Goal: Task Accomplishment & Management: Complete application form

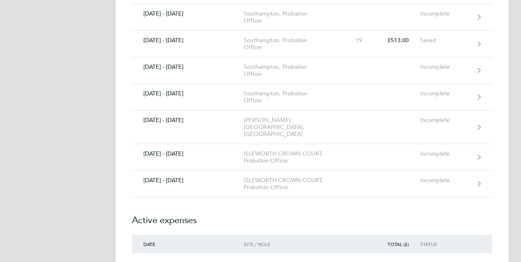
scroll to position [532, 0]
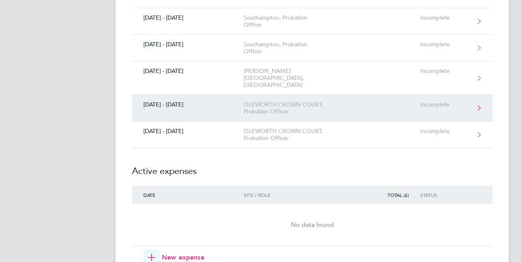
click at [478, 105] on icon at bounding box center [479, 108] width 3 height 6
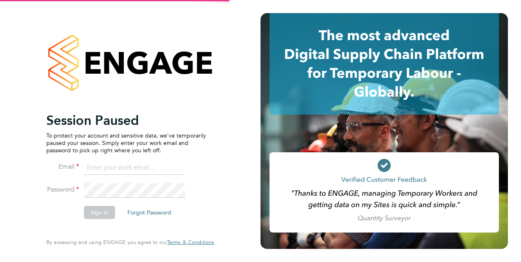
type input "adam.lee@justice.gov.uk"
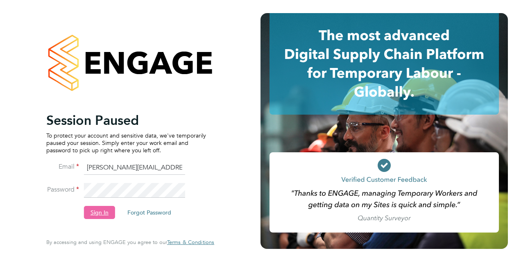
click at [106, 211] on button "Sign In" at bounding box center [99, 212] width 31 height 13
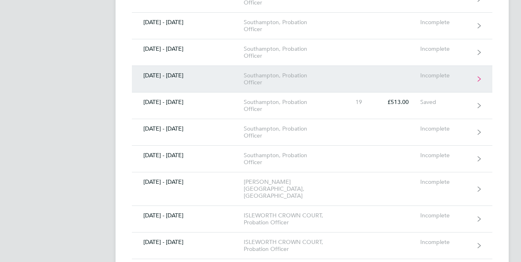
scroll to position [492, 0]
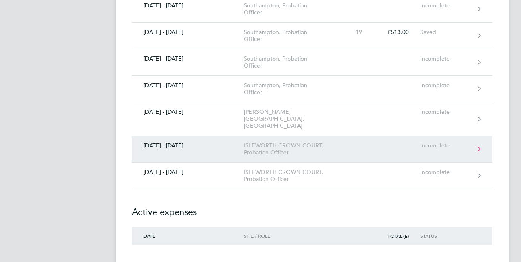
click at [478, 146] on icon at bounding box center [479, 149] width 3 height 6
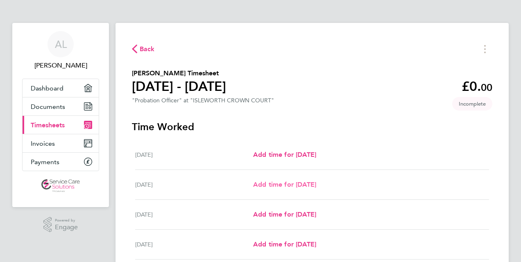
click at [284, 185] on span "Add time for [DATE]" at bounding box center [284, 185] width 63 height 8
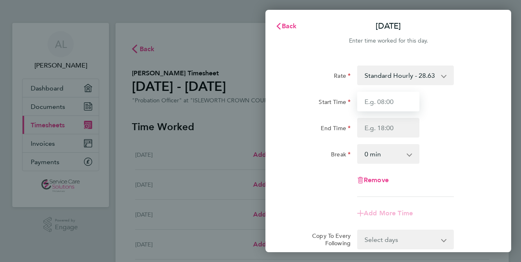
click at [377, 102] on input "Start Time" at bounding box center [388, 102] width 62 height 20
type input "08:00"
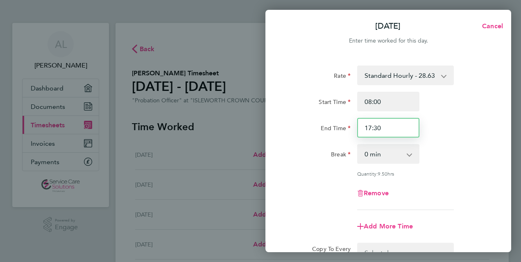
drag, startPoint x: 369, startPoint y: 127, endPoint x: 394, endPoint y: 128, distance: 25.0
click at [393, 129] on input "17:30" at bounding box center [388, 128] width 62 height 20
type input "18:00"
click at [410, 153] on app-icon-cross-button at bounding box center [414, 154] width 10 height 18
click at [409, 156] on app-icon-cross-button at bounding box center [414, 154] width 10 height 18
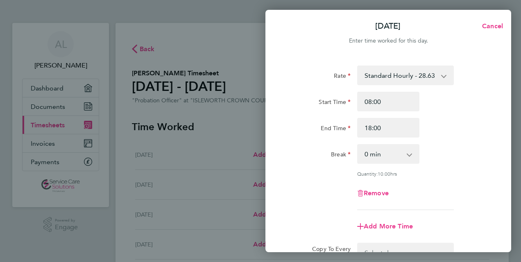
click at [409, 156] on app-icon-cross-button at bounding box center [414, 154] width 10 height 18
click at [409, 155] on app-icon-cross-button at bounding box center [414, 154] width 10 height 18
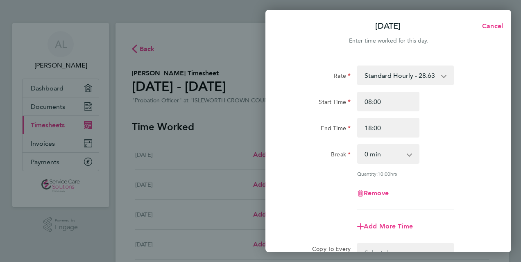
click at [411, 154] on app-icon-cross-button at bounding box center [414, 154] width 10 height 18
click at [410, 154] on app-icon-cross-button at bounding box center [414, 154] width 10 height 18
click at [409, 154] on app-icon-cross-button at bounding box center [414, 154] width 10 height 18
click at [407, 155] on select "0 min 15 min 30 min 45 min 60 min 75 min 90 min" at bounding box center [383, 154] width 51 height 18
select select "30"
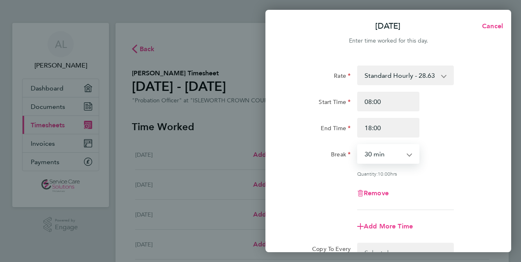
click at [358, 145] on select "0 min 15 min 30 min 45 min 60 min 75 min 90 min" at bounding box center [383, 154] width 51 height 18
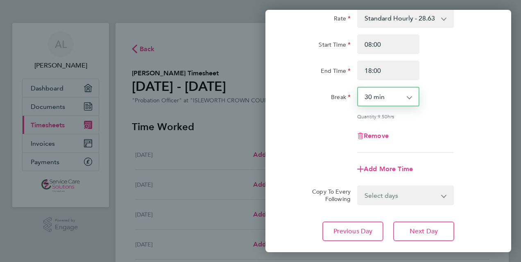
scroll to position [82, 0]
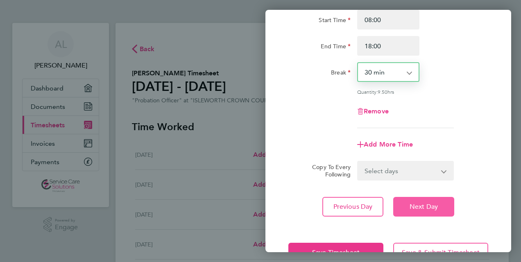
click at [408, 206] on button "Next Day" at bounding box center [423, 207] width 61 height 20
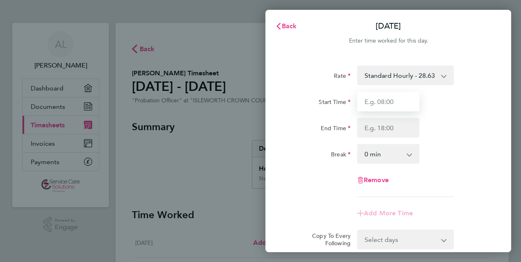
click at [375, 102] on input "Start Time" at bounding box center [388, 102] width 62 height 20
type input "08:00"
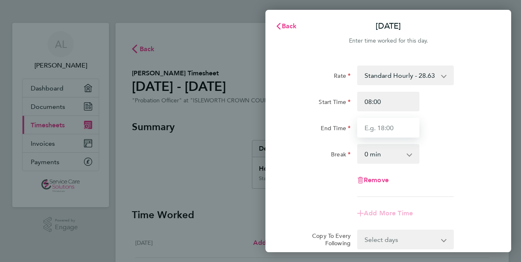
type input "18:00"
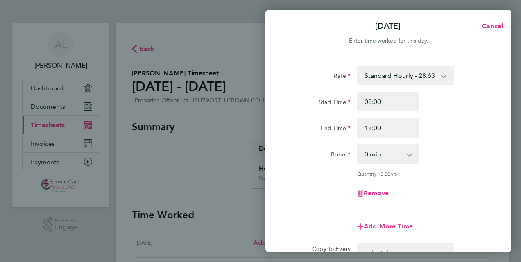
click at [409, 154] on app-icon-cross-button at bounding box center [414, 154] width 10 height 18
click at [410, 156] on app-icon-cross-button at bounding box center [414, 154] width 10 height 18
click at [410, 155] on app-icon-cross-button at bounding box center [414, 154] width 10 height 18
click at [408, 155] on select "0 min 15 min 30 min 45 min 60 min 75 min 90 min" at bounding box center [383, 154] width 51 height 18
select select "30"
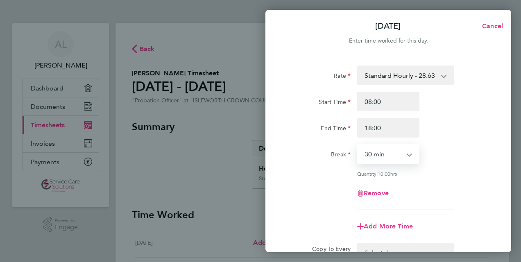
click at [358, 145] on select "0 min 15 min 30 min 45 min 60 min 75 min 90 min" at bounding box center [383, 154] width 51 height 18
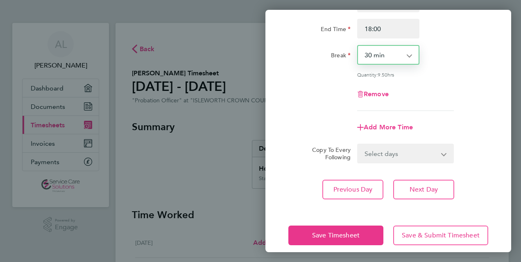
scroll to position [108, 0]
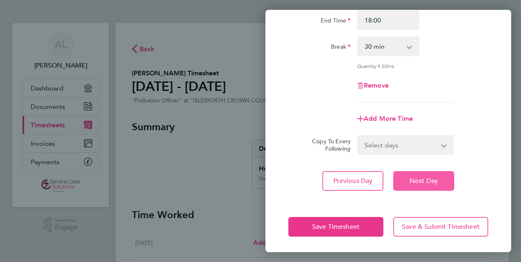
click at [439, 182] on button "Next Day" at bounding box center [423, 181] width 61 height 20
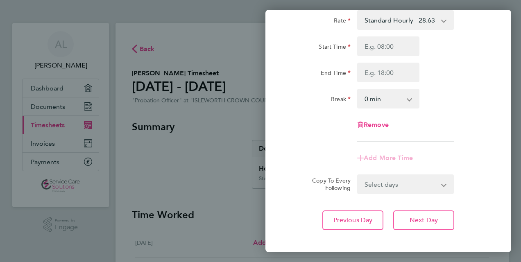
scroll to position [13, 0]
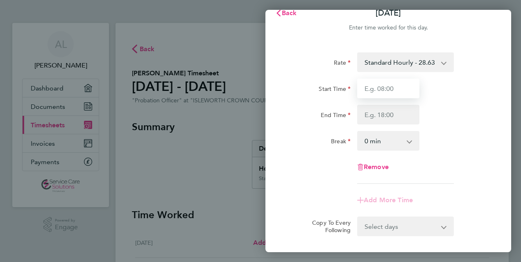
click at [378, 87] on input "Start Time" at bounding box center [388, 89] width 62 height 20
type input "08:00"
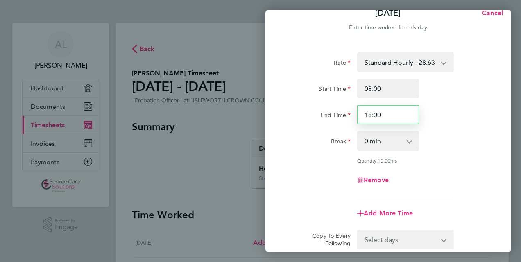
drag, startPoint x: 368, startPoint y: 113, endPoint x: 423, endPoint y: 112, distance: 55.3
click at [418, 120] on input "18:00" at bounding box center [388, 115] width 62 height 20
type input "17:30"
click at [410, 143] on app-icon-cross-button at bounding box center [414, 141] width 10 height 18
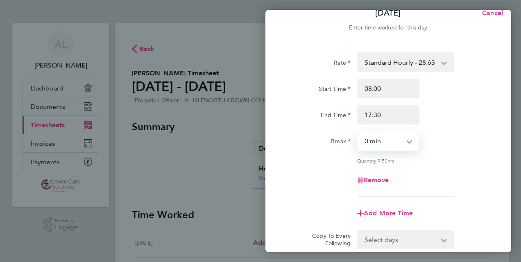
click at [408, 141] on select "0 min 15 min 30 min 45 min 60 min 75 min 90 min" at bounding box center [383, 141] width 51 height 18
select select "30"
click at [358, 132] on select "0 min 15 min 30 min 45 min 60 min 75 min 90 min" at bounding box center [383, 141] width 51 height 18
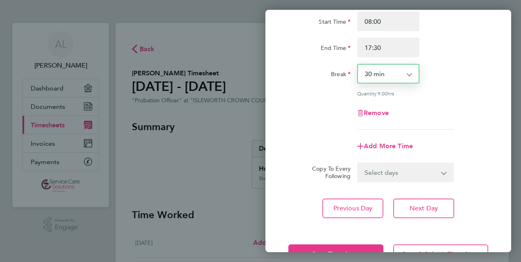
scroll to position [108, 0]
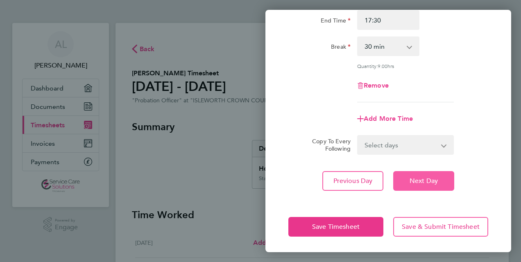
click at [438, 179] on button "Next Day" at bounding box center [423, 181] width 61 height 20
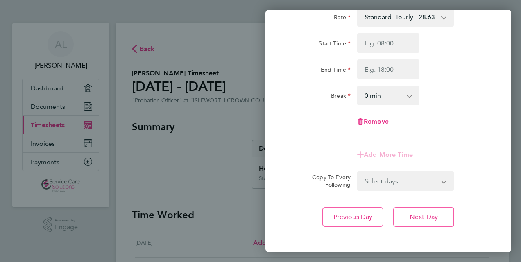
scroll to position [13, 0]
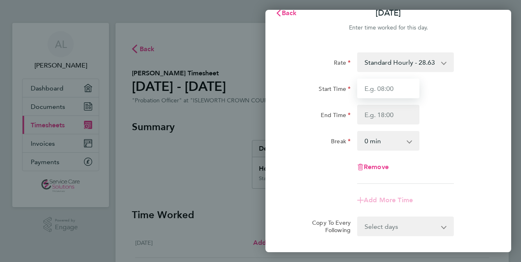
click at [388, 89] on input "Start Time" at bounding box center [388, 89] width 62 height 20
type input "08:00"
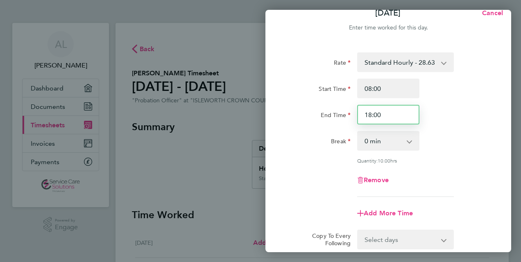
drag, startPoint x: 370, startPoint y: 115, endPoint x: 405, endPoint y: 114, distance: 35.6
click at [405, 114] on input "18:00" at bounding box center [388, 115] width 62 height 20
type input "17:30"
click at [410, 142] on app-icon-cross-button at bounding box center [414, 141] width 10 height 18
click at [409, 144] on app-icon-cross-button at bounding box center [414, 141] width 10 height 18
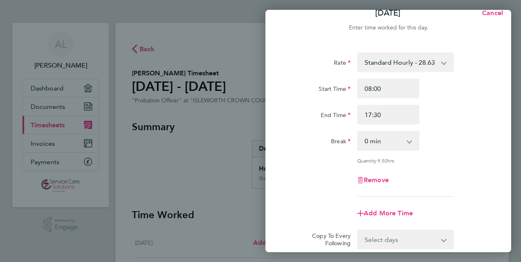
click at [409, 141] on app-icon-cross-button at bounding box center [414, 141] width 10 height 18
click at [410, 141] on app-icon-cross-button at bounding box center [414, 141] width 10 height 18
click at [410, 144] on app-icon-cross-button at bounding box center [414, 141] width 10 height 18
click at [410, 143] on app-icon-cross-button at bounding box center [414, 141] width 10 height 18
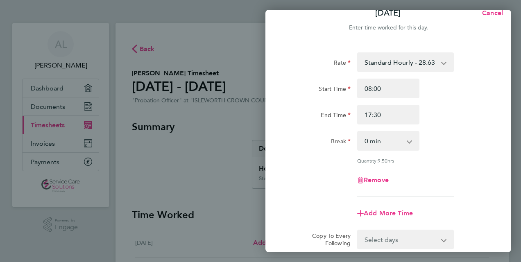
click at [409, 142] on app-icon-cross-button at bounding box center [414, 141] width 10 height 18
click at [407, 142] on select "0 min 15 min 30 min 45 min 60 min 75 min 90 min" at bounding box center [383, 141] width 51 height 18
select select "30"
click at [358, 132] on select "0 min 15 min 30 min 45 min 60 min 75 min 90 min" at bounding box center [383, 141] width 51 height 18
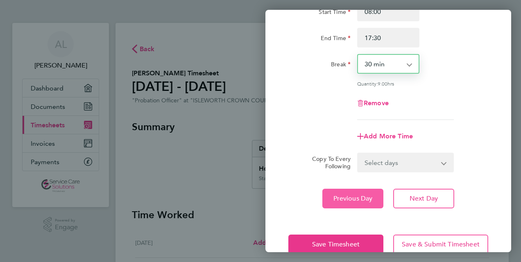
scroll to position [108, 0]
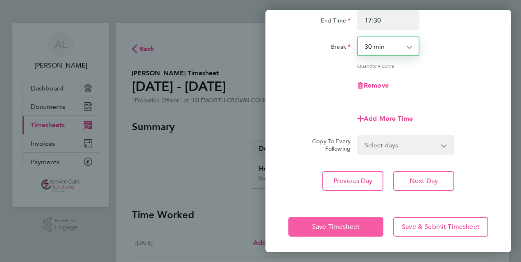
click at [318, 227] on span "Save Timesheet" at bounding box center [336, 227] width 48 height 8
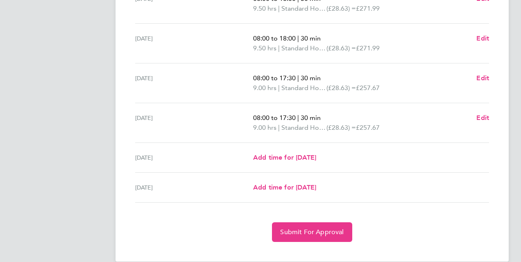
scroll to position [285, 0]
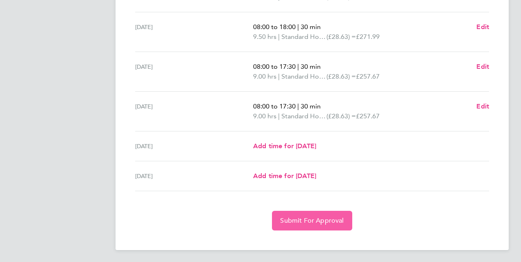
click at [315, 219] on span "Submit For Approval" at bounding box center [311, 221] width 63 height 8
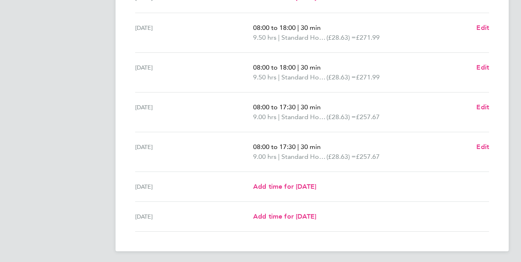
scroll to position [246, 0]
